Goal: Task Accomplishment & Management: Use online tool/utility

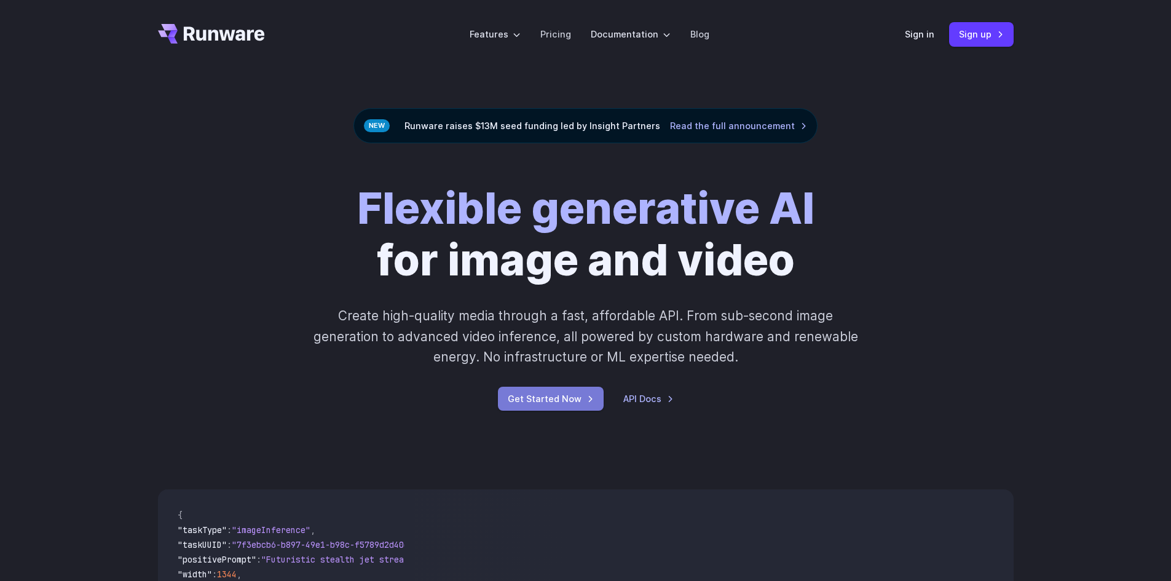
click at [543, 403] on link "Get Started Now" at bounding box center [551, 399] width 106 height 24
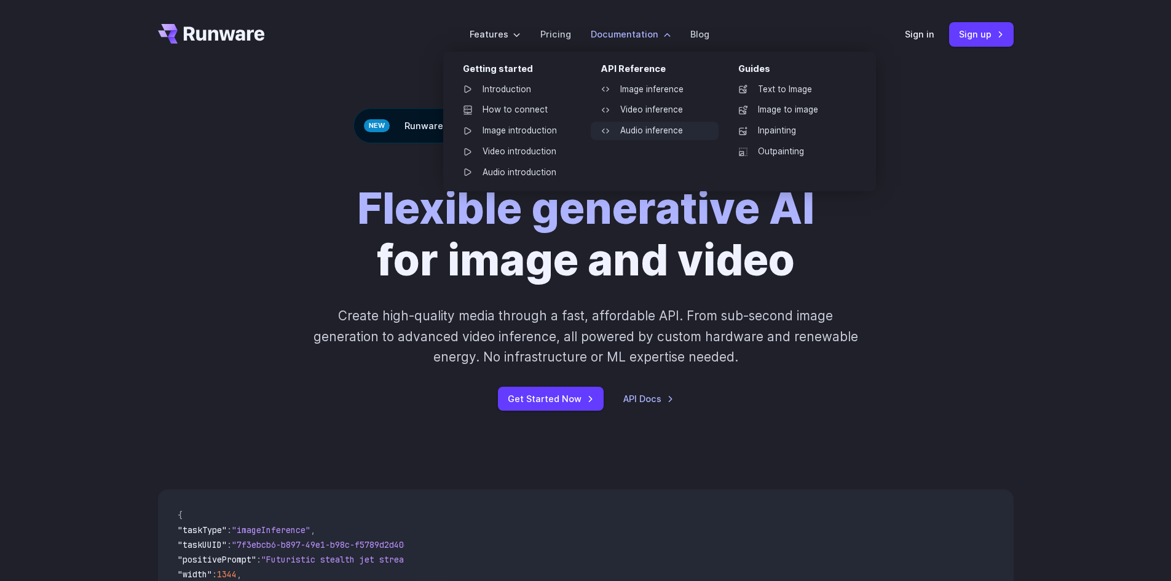
click at [635, 126] on link "Audio inference" at bounding box center [655, 131] width 128 height 18
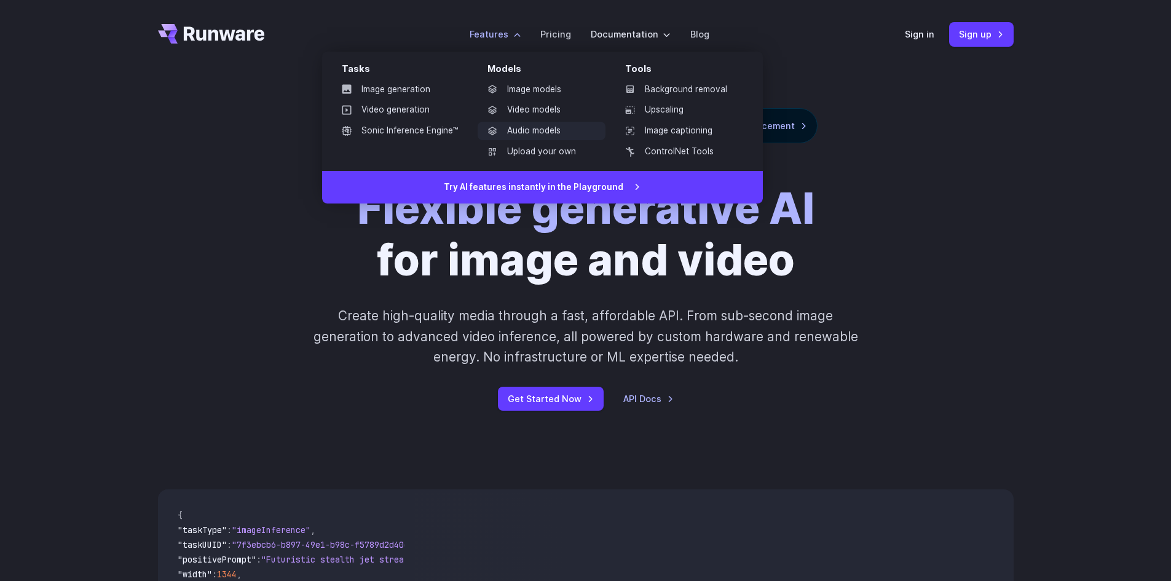
click at [536, 135] on link "Audio models" at bounding box center [542, 131] width 128 height 18
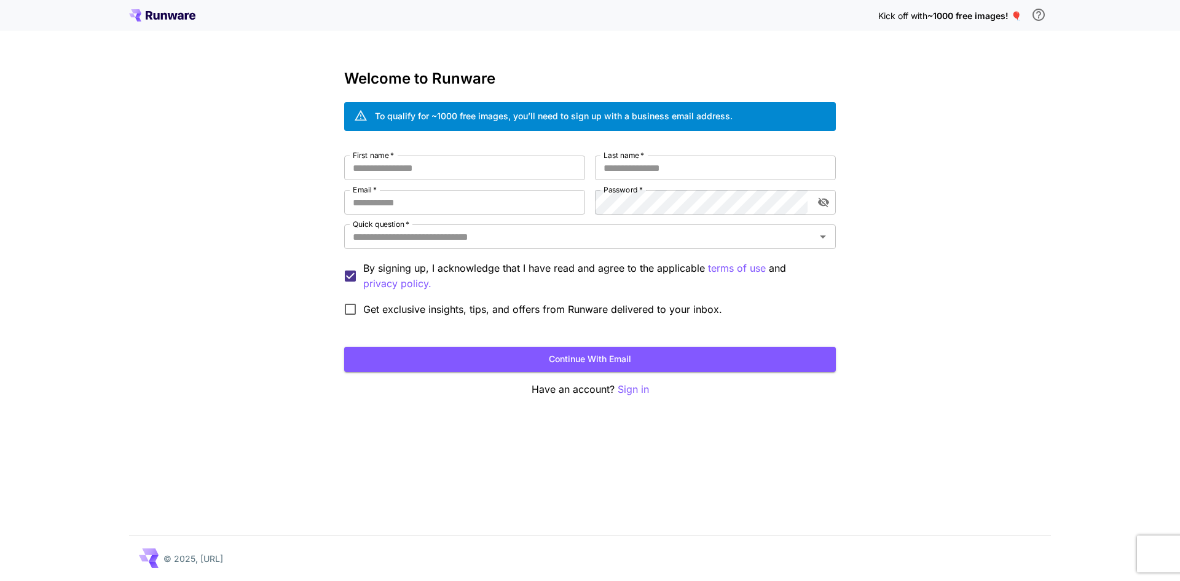
click at [972, 14] on span "~1000 free images! 🎈" at bounding box center [974, 15] width 94 height 10
click at [1041, 13] on icon "\a In order to qualify for free credit, you need to sign up with a business ema…" at bounding box center [1038, 14] width 15 height 15
drag, startPoint x: 1036, startPoint y: 81, endPoint x: 952, endPoint y: 39, distance: 93.7
click at [1041, 120] on div "Kick off with ~1000 free images! 🎈 Welcome to Runware To qualify for ~1000 free…" at bounding box center [590, 290] width 1180 height 581
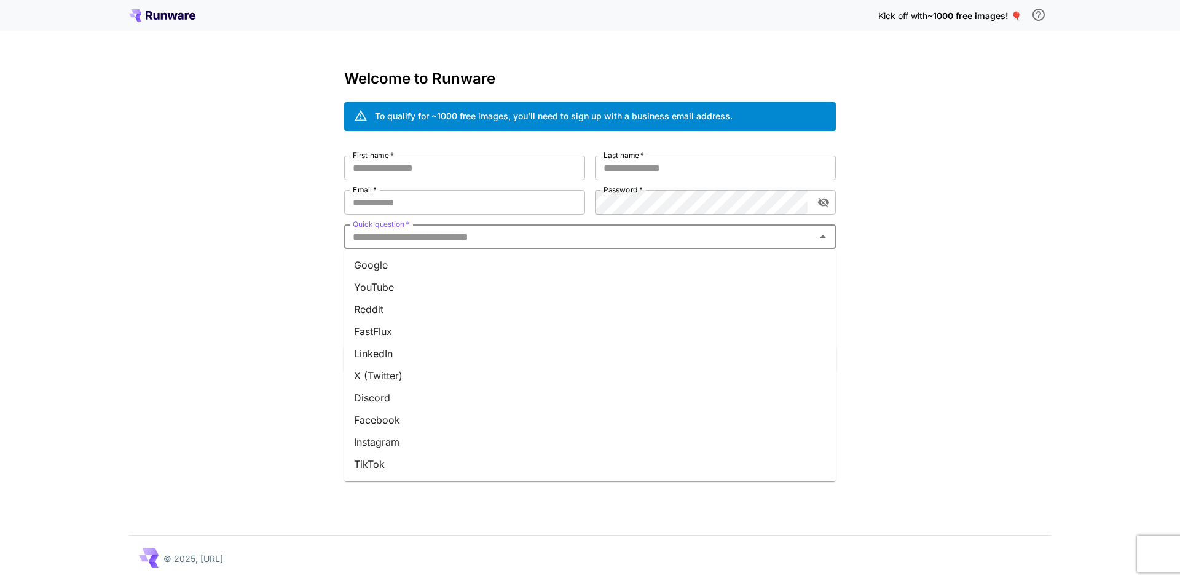
click at [539, 240] on input "Quick question   *" at bounding box center [580, 236] width 464 height 17
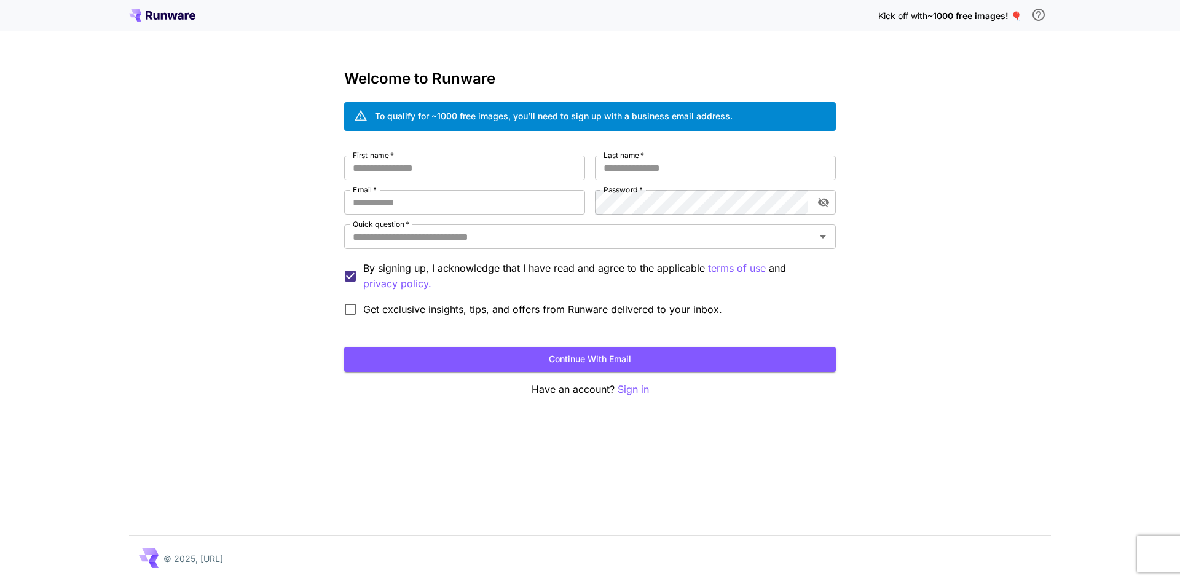
click at [480, 188] on div "First name   * First name   * Last name   * Last name   * Email   * Email   * P…" at bounding box center [590, 239] width 492 height 167
click at [484, 173] on input "First name   *" at bounding box center [464, 168] width 241 height 25
click at [658, 160] on input "Last name   *" at bounding box center [715, 168] width 241 height 25
click at [497, 198] on input "Email   *" at bounding box center [464, 202] width 241 height 25
click at [505, 163] on input "First name   *" at bounding box center [464, 168] width 241 height 25
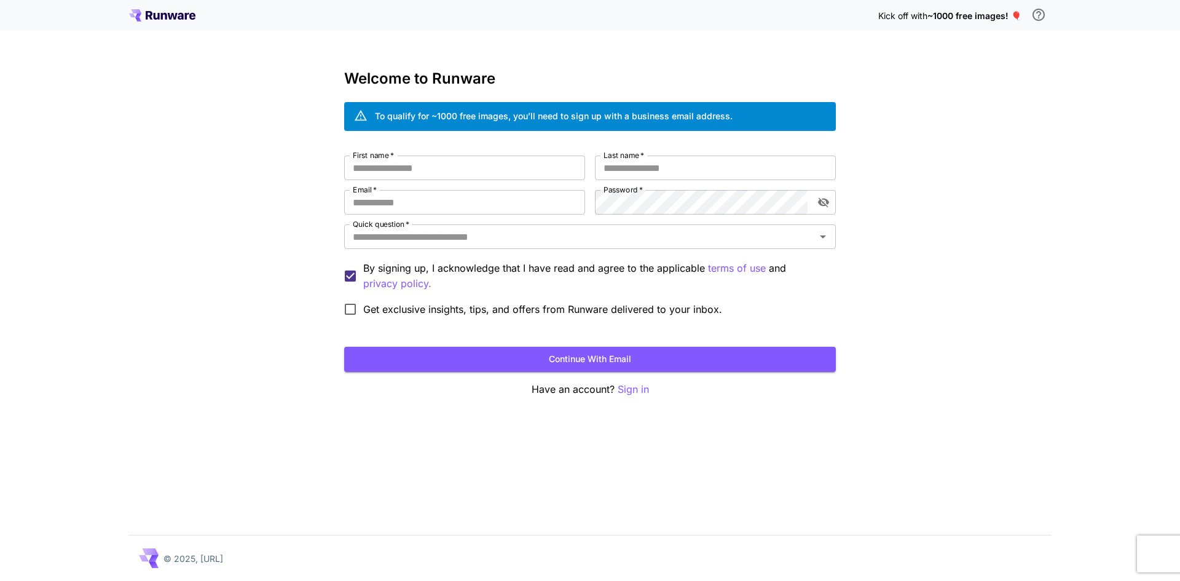
click at [636, 158] on label "Last name   *" at bounding box center [624, 155] width 41 height 10
click at [636, 158] on input "Last name   *" at bounding box center [715, 168] width 241 height 25
click at [508, 203] on input "Email   *" at bounding box center [464, 202] width 241 height 25
click at [518, 164] on input "First name   *" at bounding box center [464, 168] width 241 height 25
click at [665, 159] on input "Last name   *" at bounding box center [715, 168] width 241 height 25
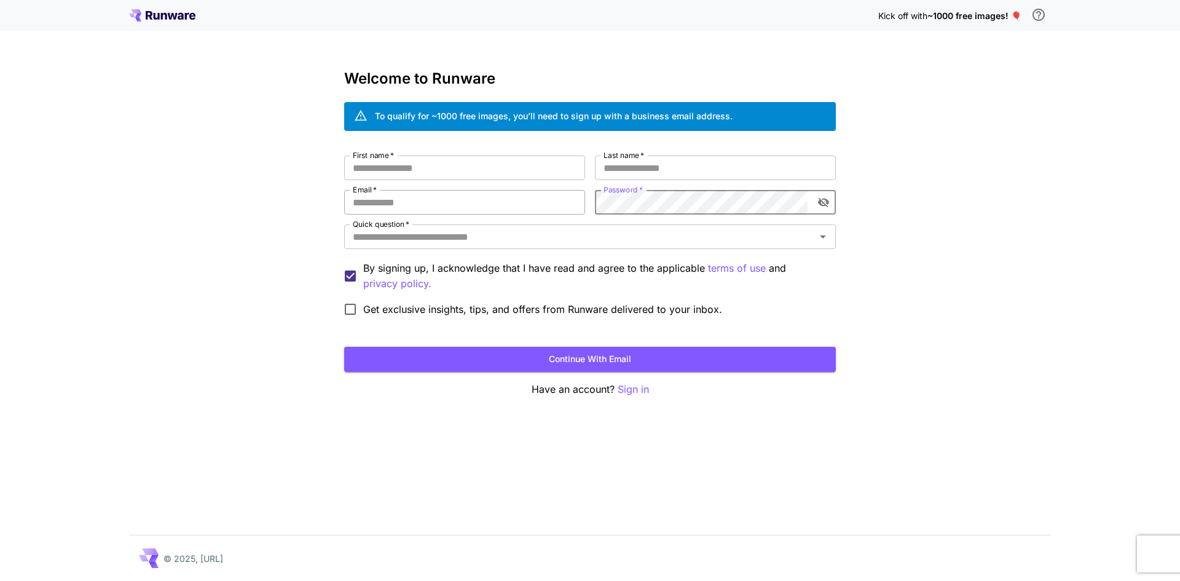
drag, startPoint x: 518, startPoint y: 207, endPoint x: 514, endPoint y: 200, distance: 7.4
click at [517, 207] on input "Email   *" at bounding box center [464, 202] width 241 height 25
click at [488, 159] on input "First name   *" at bounding box center [464, 168] width 241 height 25
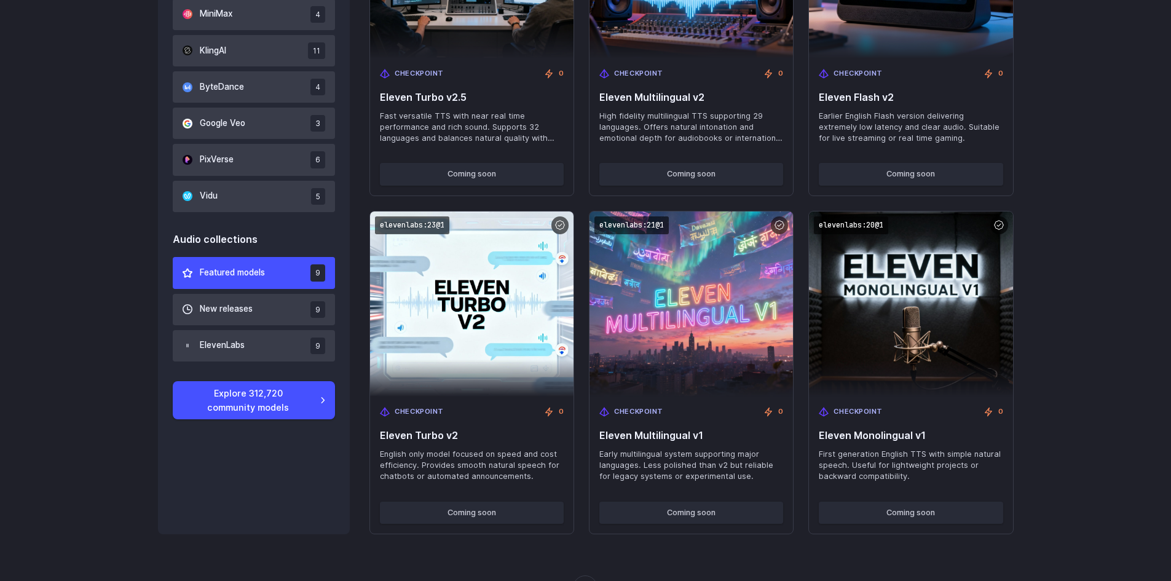
scroll to position [1045, 0]
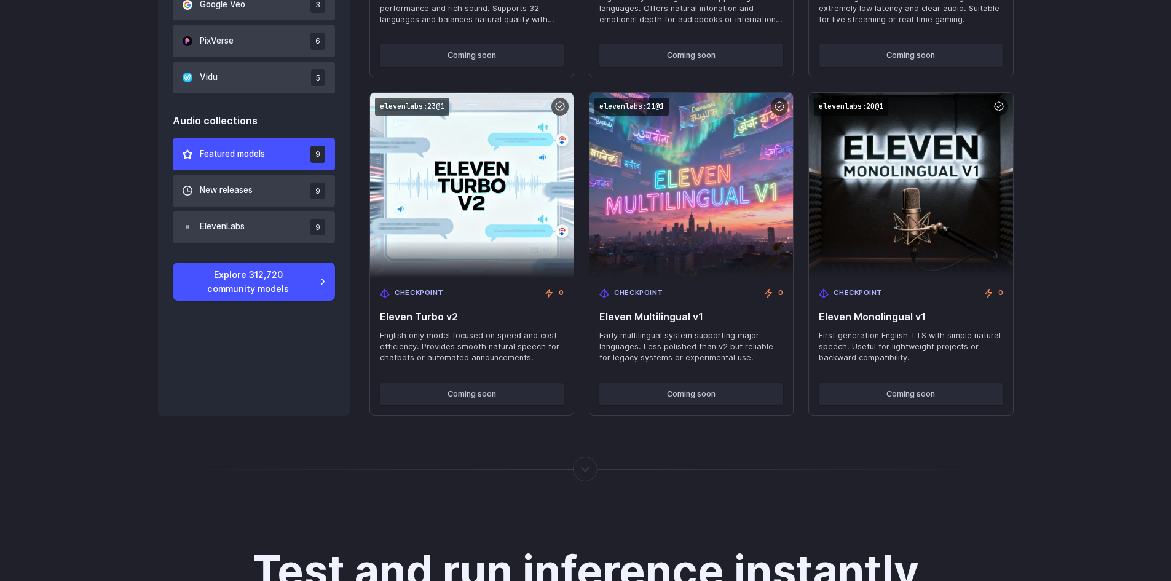
click at [585, 469] on div at bounding box center [585, 469] width 1 height 0
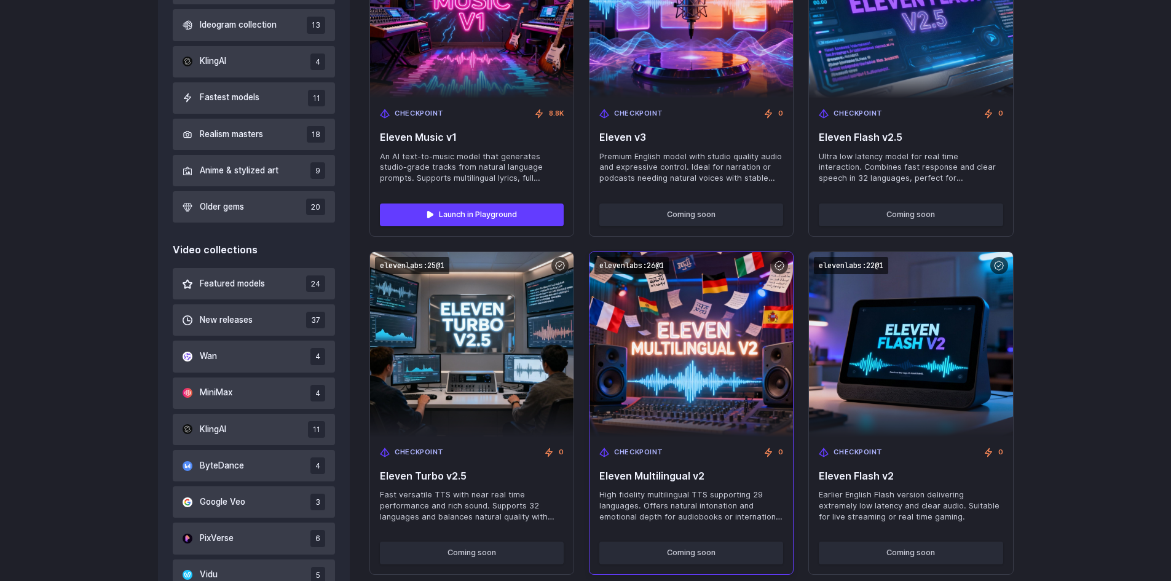
scroll to position [430, 0]
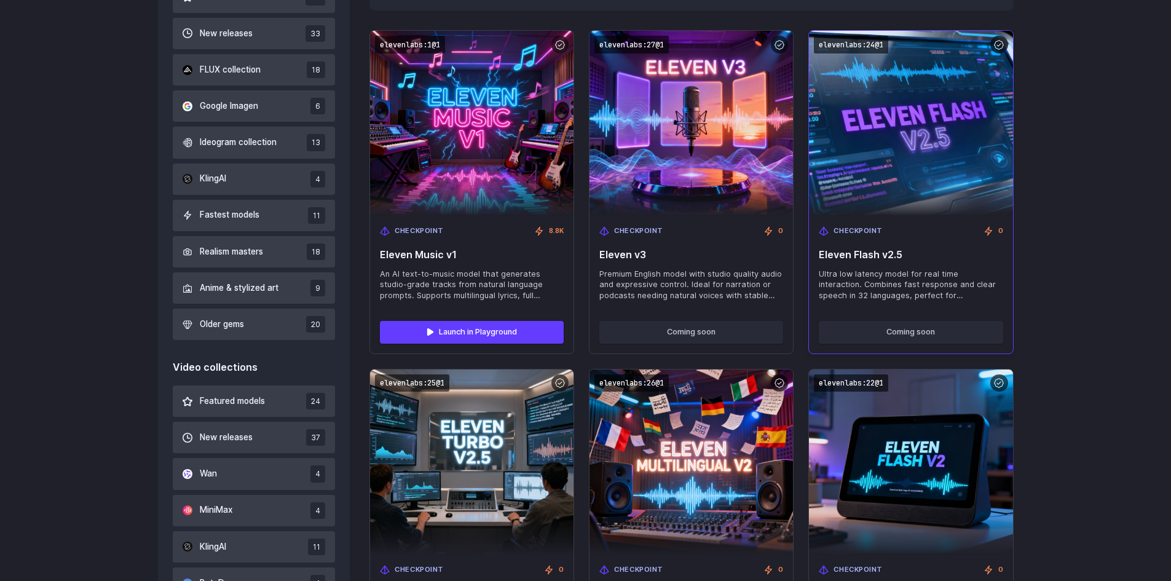
click at [891, 350] on div "Coming soon" at bounding box center [910, 332] width 203 height 42
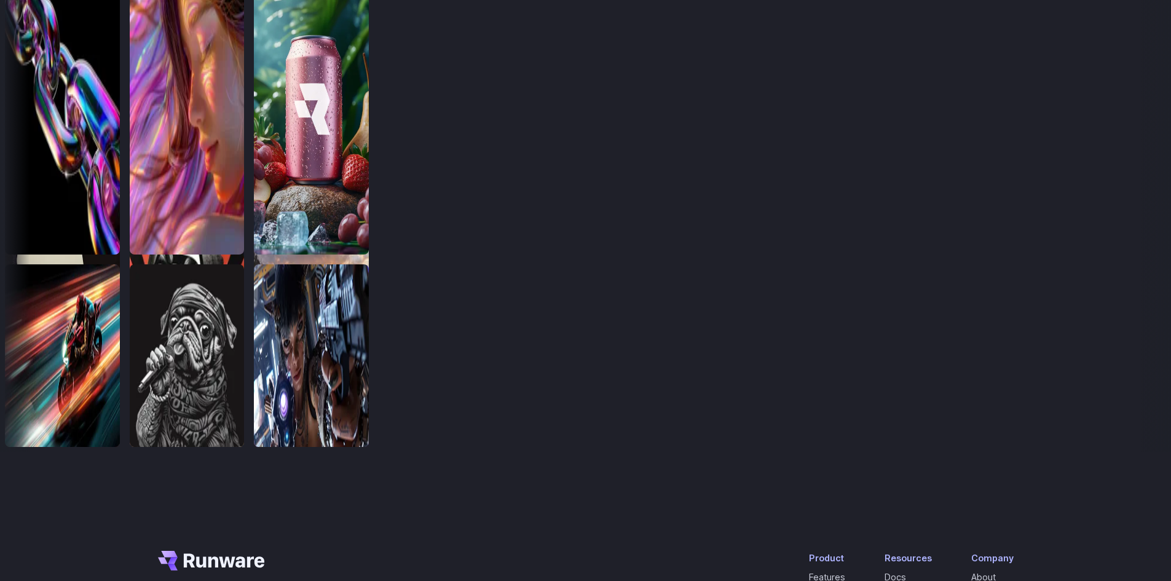
scroll to position [2752, 0]
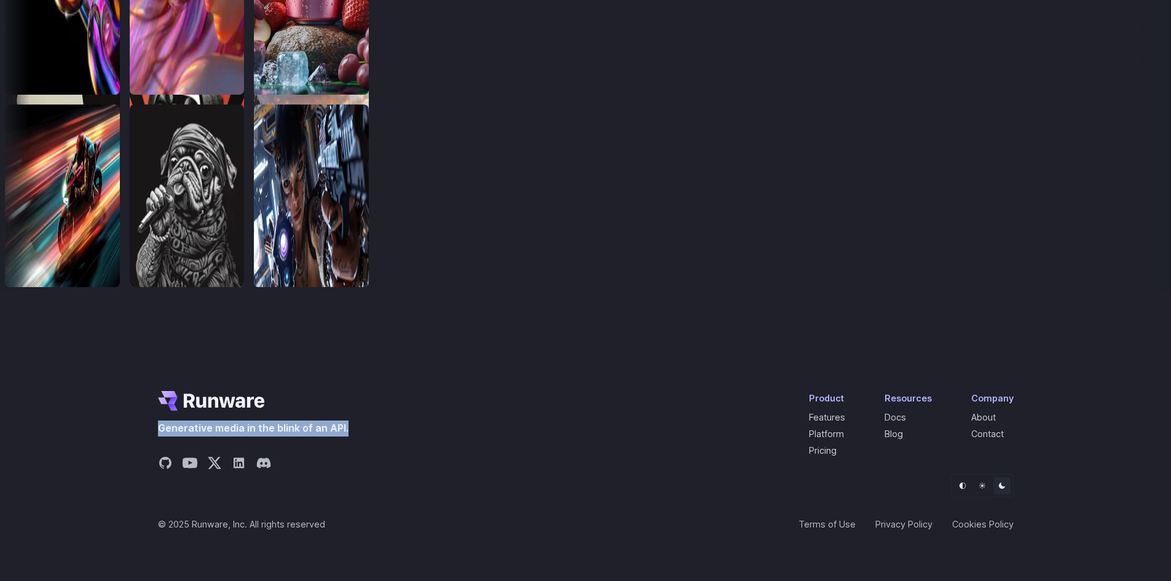
drag, startPoint x: 361, startPoint y: 422, endPoint x: 130, endPoint y: 423, distance: 231.1
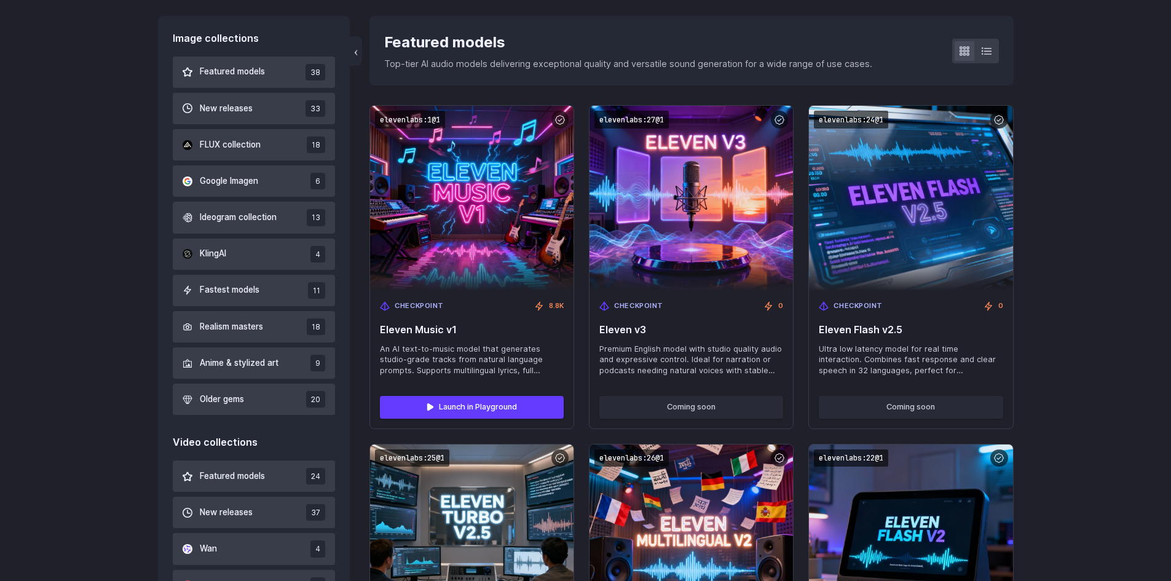
scroll to position [0, 0]
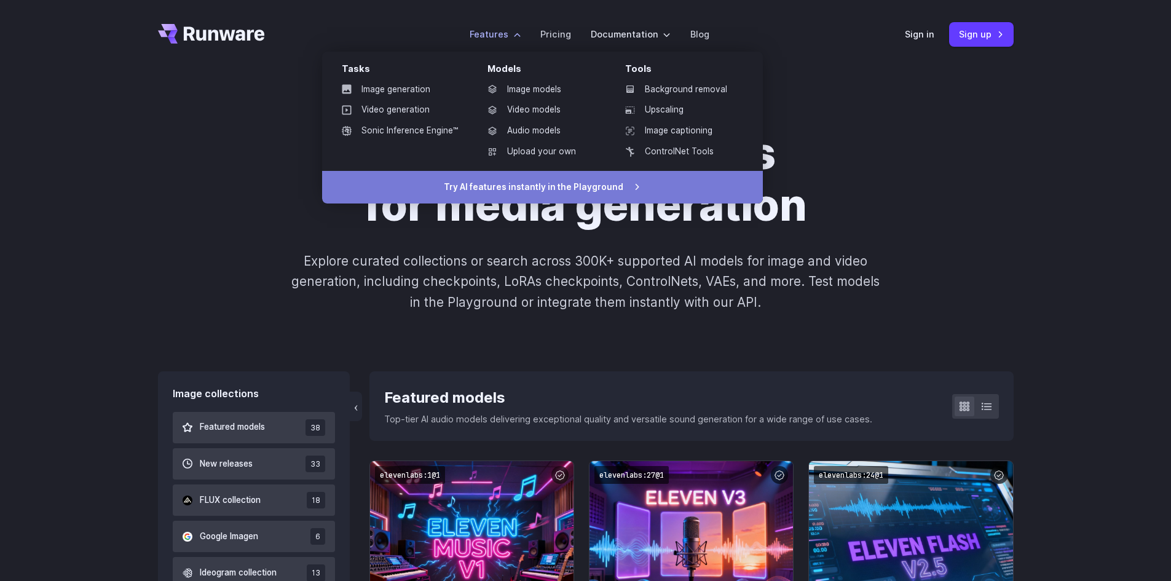
click at [571, 192] on link "Try AI features instantly in the Playground" at bounding box center [542, 187] width 441 height 33
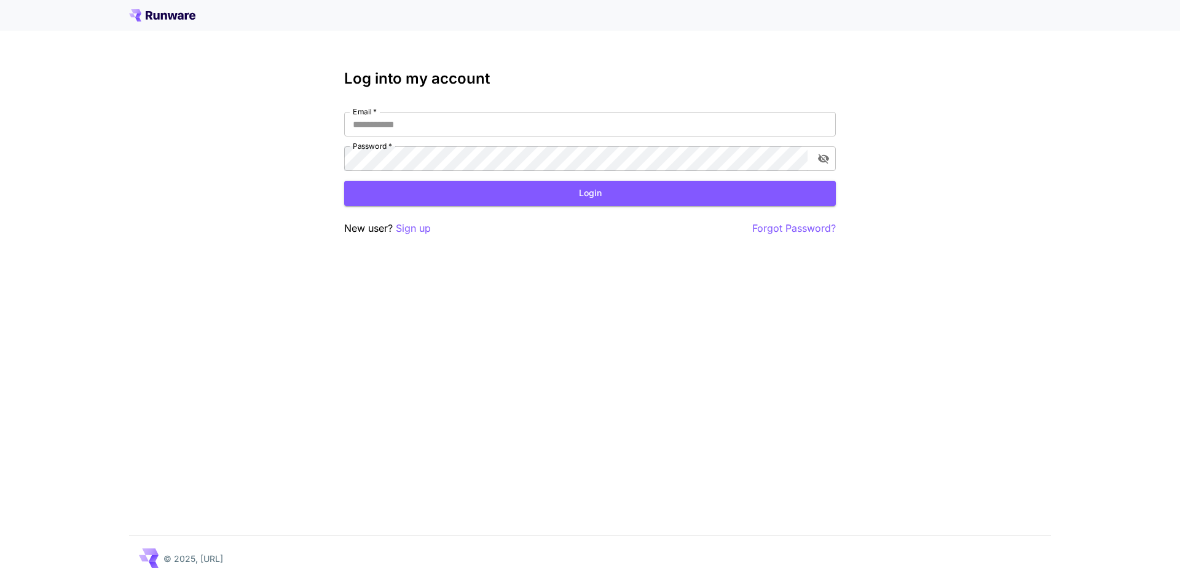
type input "**********"
click at [453, 136] on div "**********" at bounding box center [590, 141] width 492 height 59
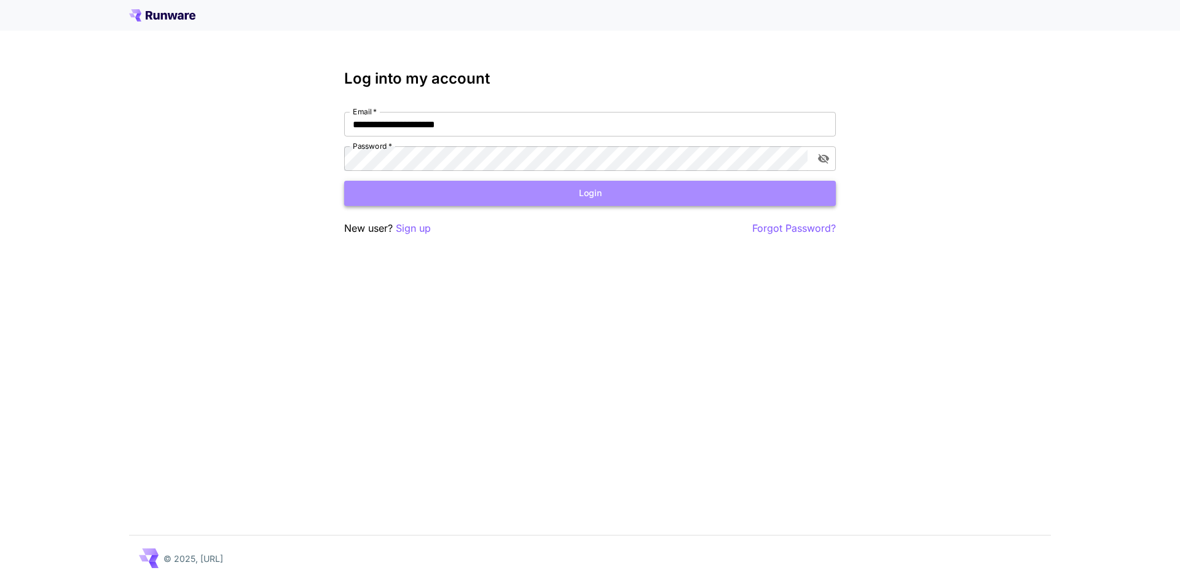
click at [590, 191] on button "Login" at bounding box center [590, 193] width 492 height 25
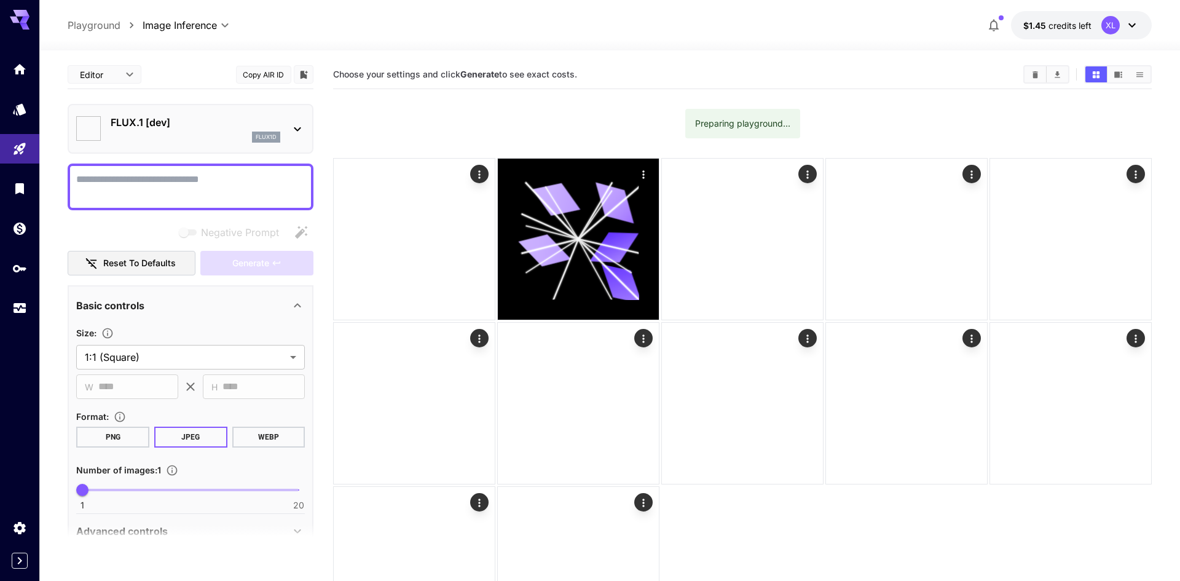
type input "**********"
